Goal: Task Accomplishment & Management: Use online tool/utility

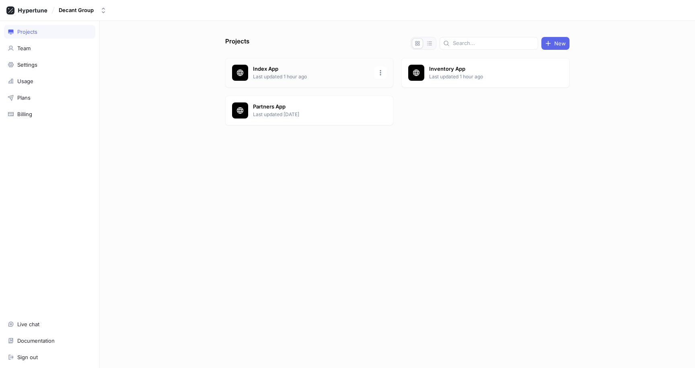
click at [281, 67] on p "Index App" at bounding box center [311, 69] width 117 height 8
click at [437, 77] on p "Last updated 1 hour ago" at bounding box center [487, 76] width 117 height 7
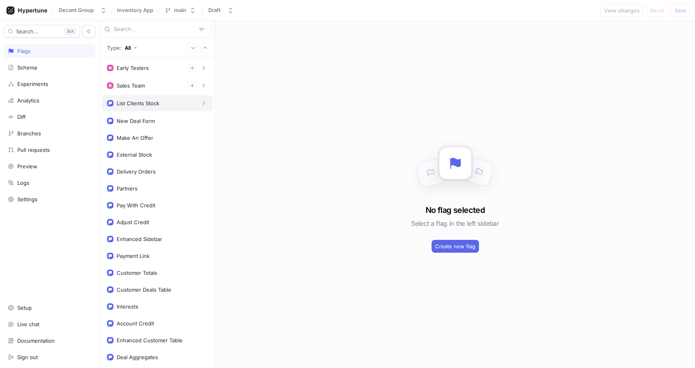
click at [137, 106] on div "List Clients Stock" at bounding box center [138, 103] width 43 height 6
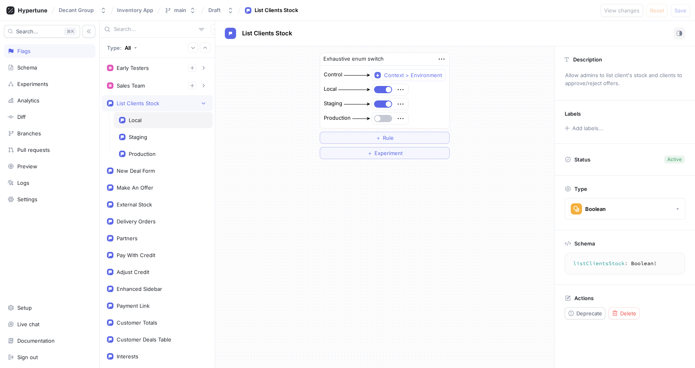
click at [165, 125] on div "Local" at bounding box center [163, 120] width 99 height 16
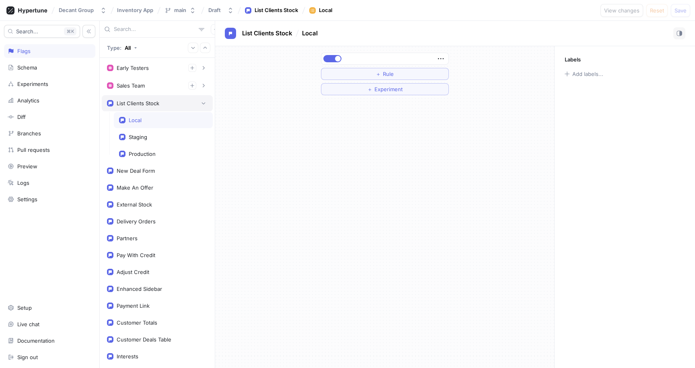
click at [144, 103] on div "List Clients Stock" at bounding box center [138, 103] width 43 height 6
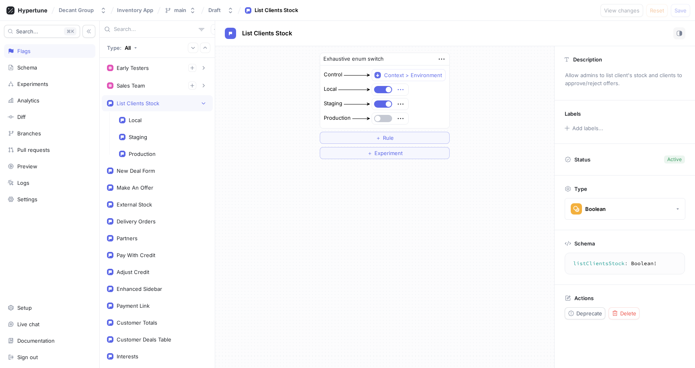
click at [404, 90] on icon "button" at bounding box center [400, 89] width 9 height 9
click at [409, 103] on p "Delete" at bounding box center [417, 104] width 16 height 8
click at [381, 91] on div "Select expression..." at bounding box center [398, 89] width 49 height 7
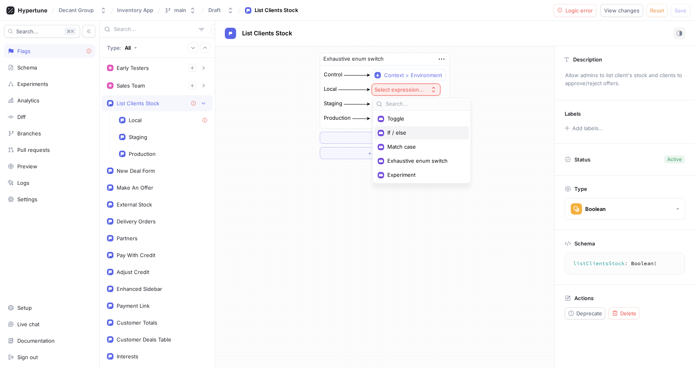
click at [409, 135] on span "If / else" at bounding box center [424, 132] width 74 height 7
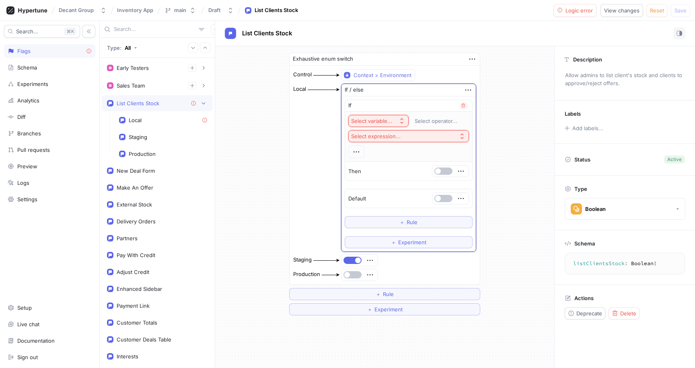
click at [377, 116] on button "Select variable..." at bounding box center [378, 121] width 60 height 12
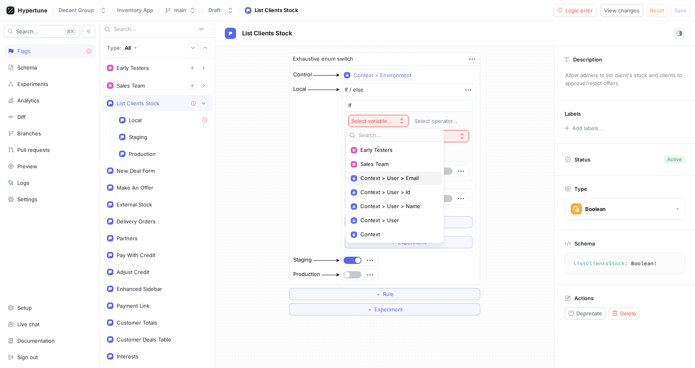
click at [398, 176] on span "Context > User > Email" at bounding box center [397, 178] width 74 height 7
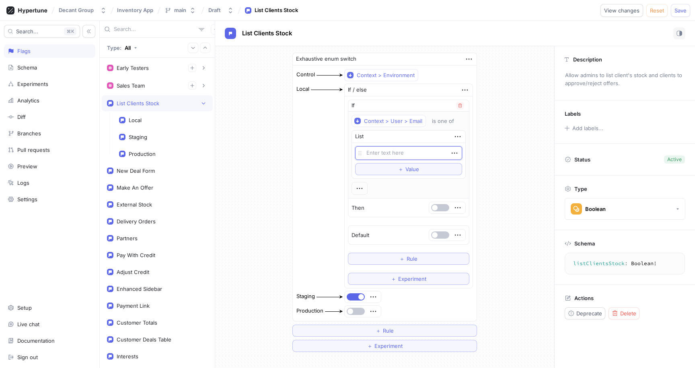
click at [419, 153] on textarea at bounding box center [408, 153] width 107 height 14
type textarea "x"
type textarea "t"
type textarea "x"
type textarea "tl"
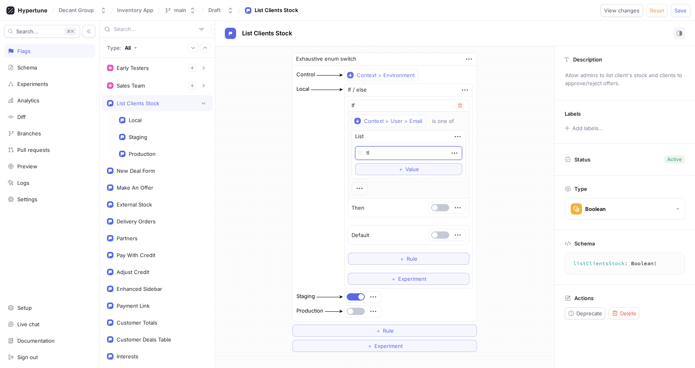
type textarea "x"
type textarea "tla"
type textarea "x"
type textarea "tlaza"
type textarea "x"
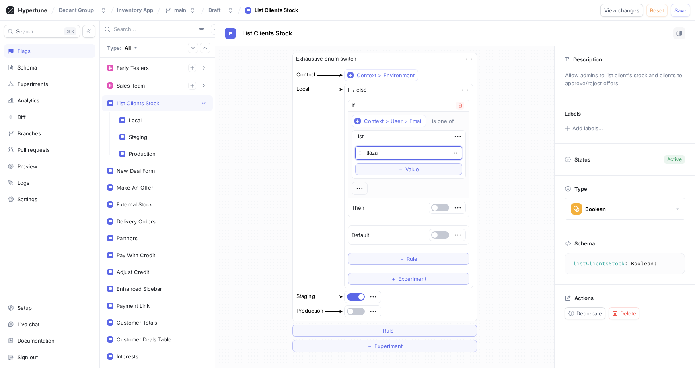
type textarea "tlazar"
type textarea "x"
type textarea "tlazaro"
type textarea "x"
type textarea "tlazarov"
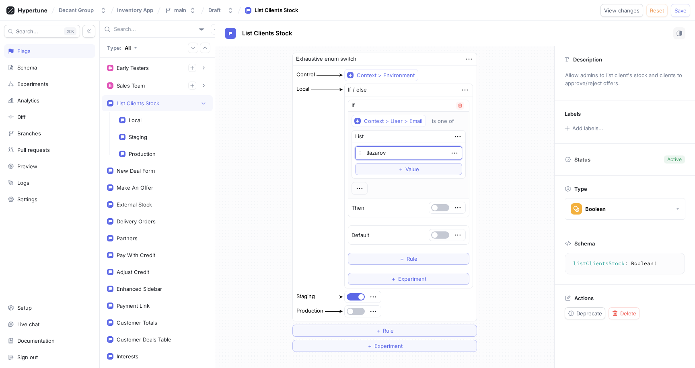
type textarea "x"
type textarea "t"
type textarea "x"
type textarea "ts"
type textarea "x"
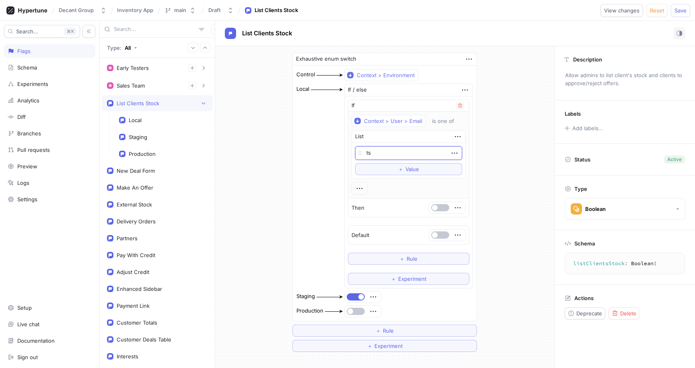
type textarea "tst"
type textarea "x"
type textarea "ts"
type textarea "x"
type textarea "tse"
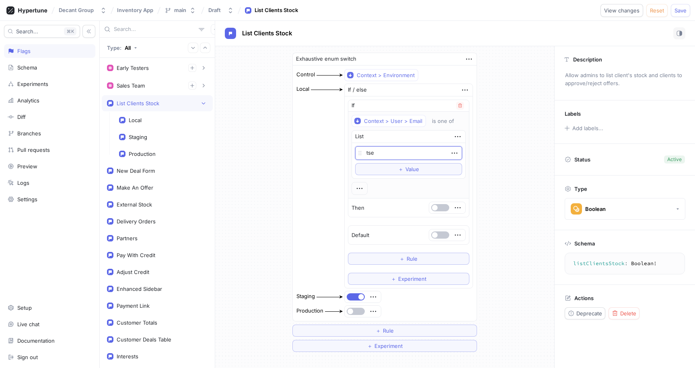
type textarea "x"
type textarea "tset"
type textarea "x"
type textarea "tsets"
type textarea "x"
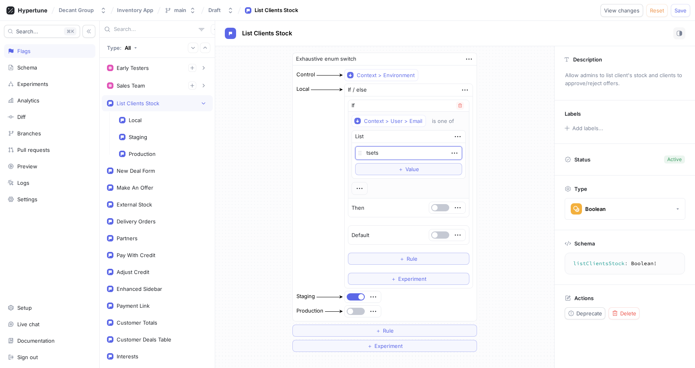
type textarea "tsetsi"
type textarea "x"
type textarea "tsetsi+"
type textarea "x"
type textarea "tsetsi+a"
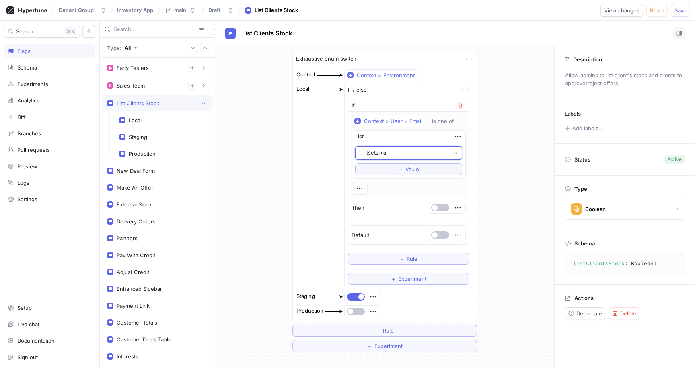
type textarea "x"
type textarea "tsetsi+ad"
type textarea "x"
type textarea "tsetsi+adm2"
type textarea "x"
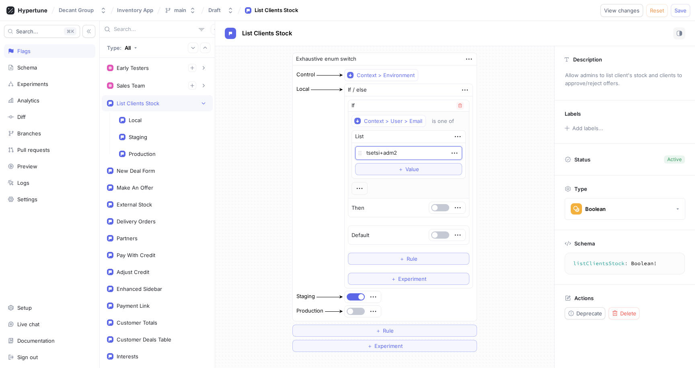
type textarea "tsetsi+adm"
type textarea "x"
type textarea "tsetsi+adm@"
type textarea "x"
type textarea "tsetsi+adm@wh"
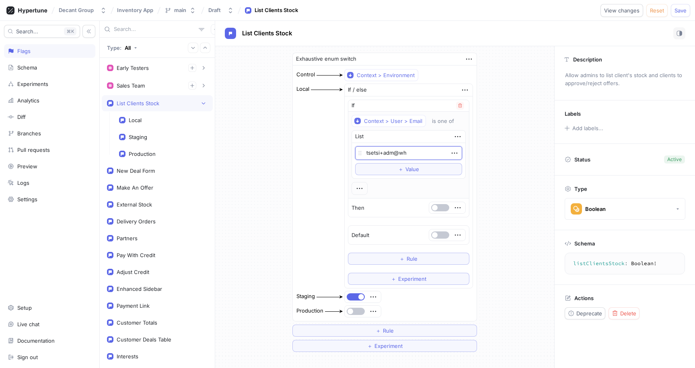
type textarea "x"
type textarea "tsetsi+adm@whis"
type textarea "x"
type textarea "tsetsi+adm@whisk"
type textarea "x"
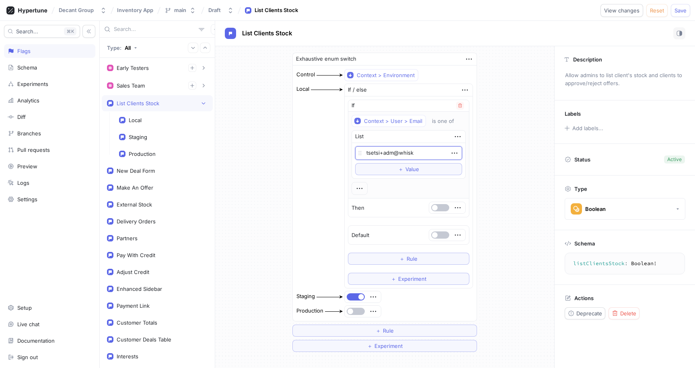
type textarea "tsetsi+adm@whisky"
type textarea "x"
type textarea "tsetsi+adm@whiskyp"
type textarea "x"
type textarea "tsetsi+adm@whiskypa"
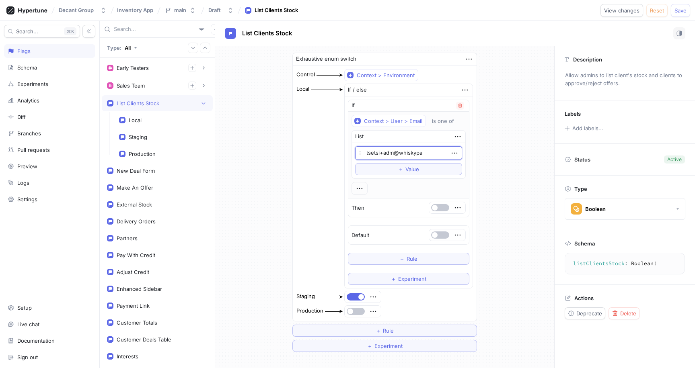
type textarea "x"
type textarea "tsetsi+adm@whiskypar"
type textarea "x"
type textarea "tsetsi+adm@whiskypartn"
type textarea "x"
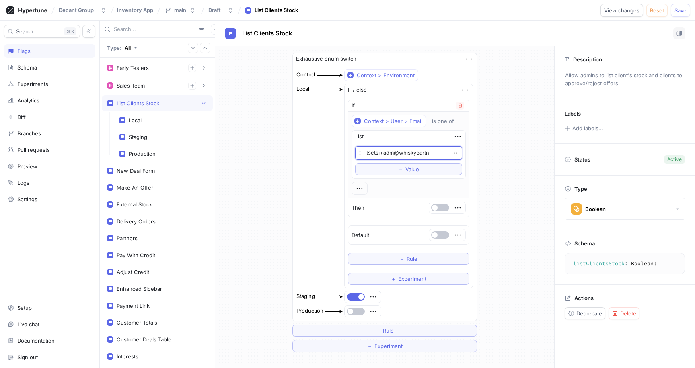
type textarea "tsetsi+adm@whiskypartne"
type textarea "x"
type textarea "tsetsi+adm@whiskypartner"
type textarea "x"
type textarea "tsetsi+adm@whiskypartners."
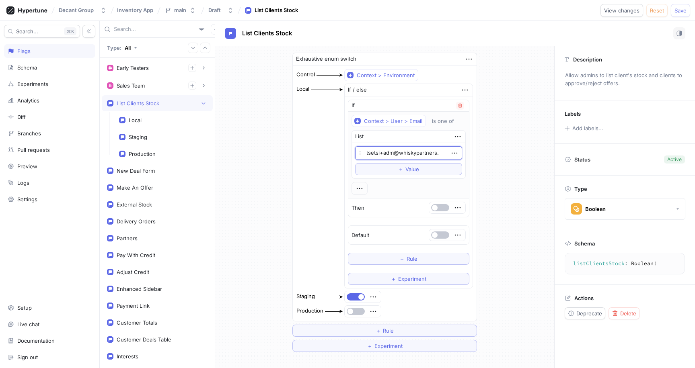
type textarea "x"
type textarea "tsetsi+adm@whiskypartners.c"
type textarea "x"
type textarea "[EMAIL_ADDRESS][DOMAIN_NAME]"
type textarea "x"
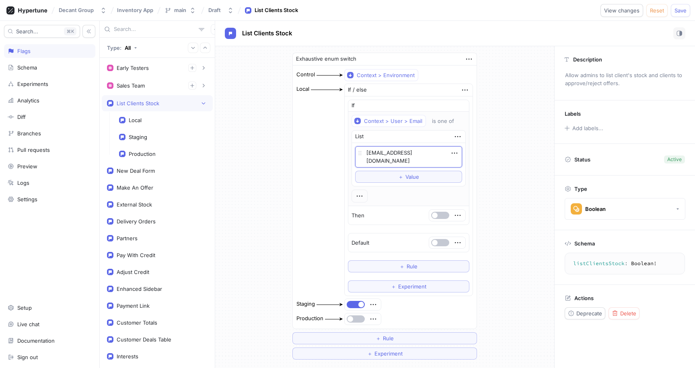
type textarea "[EMAIL_ADDRESS][DOMAIN_NAME]"
drag, startPoint x: 498, startPoint y: 179, endPoint x: 467, endPoint y: 169, distance: 32.0
click at [498, 179] on div "Exhaustive enum switch Control Context > Environment Local If / else If Context…" at bounding box center [384, 206] width 339 height 320
click at [440, 242] on button "button" at bounding box center [440, 242] width 18 height 7
click at [679, 10] on span "Save" at bounding box center [680, 10] width 12 height 5
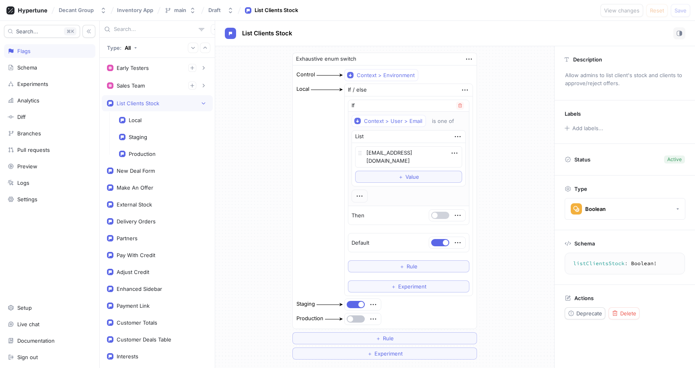
click at [437, 216] on button "button" at bounding box center [440, 215] width 18 height 7
click at [685, 8] on span "Save" at bounding box center [680, 10] width 12 height 5
type textarea "x"
